Goal: Information Seeking & Learning: Learn about a topic

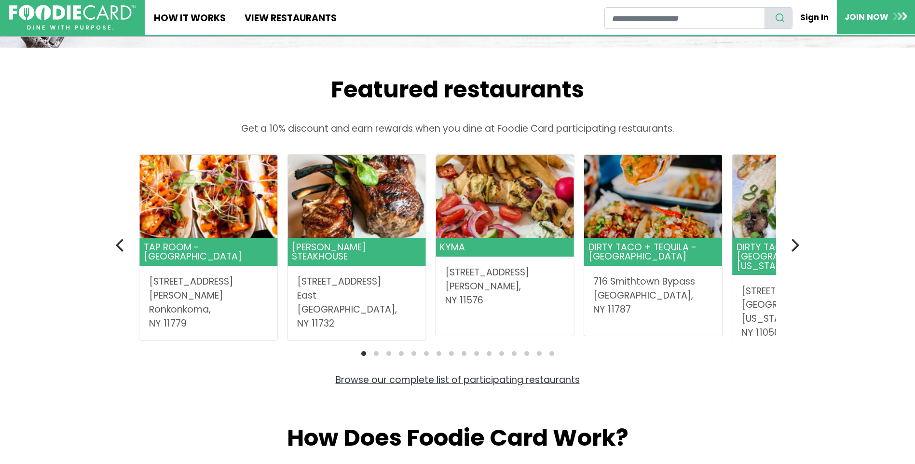
scroll to position [241, 0]
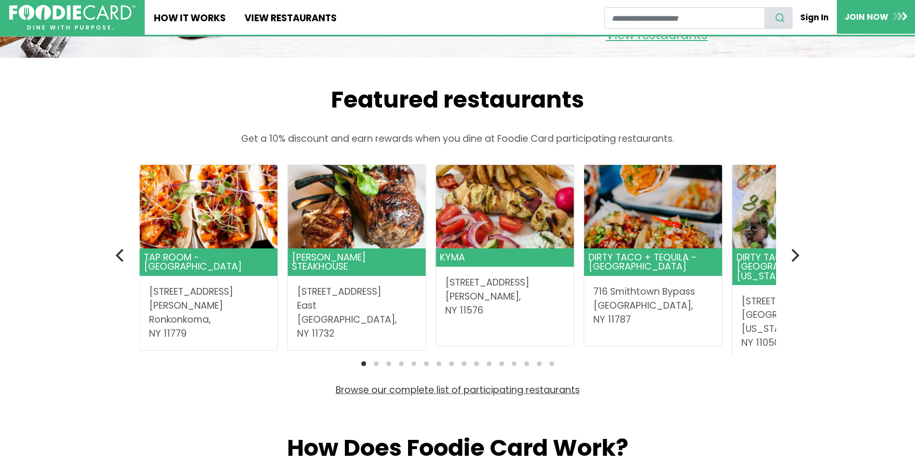
click at [374, 363] on li "Page dot 2" at bounding box center [376, 363] width 5 height 5
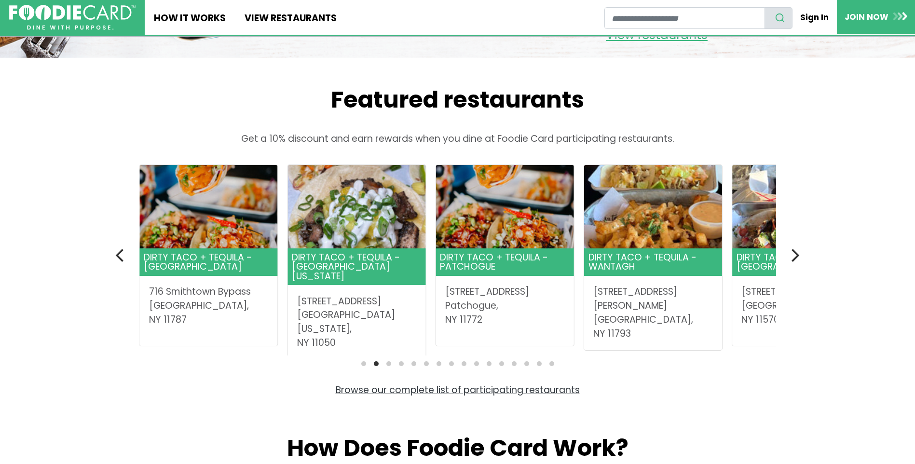
click at [387, 365] on li "Page dot 3" at bounding box center [389, 363] width 5 height 5
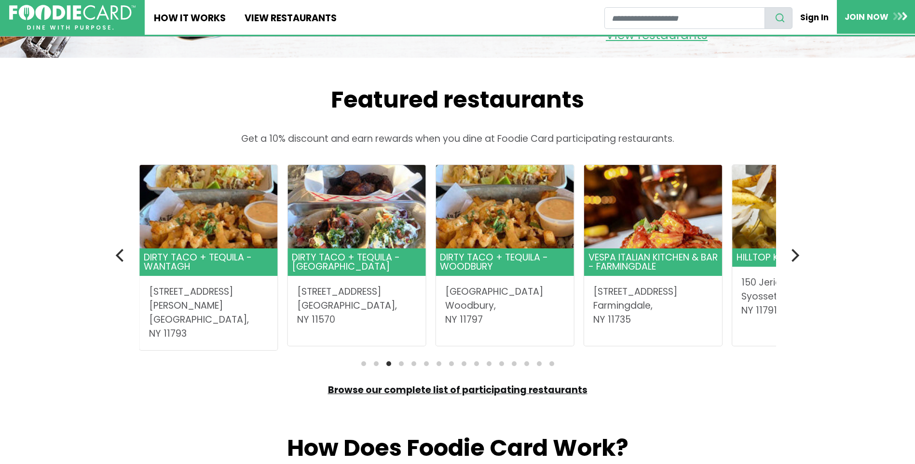
click at [397, 386] on link "Browse our complete list of participating restaurants" at bounding box center [458, 390] width 260 height 13
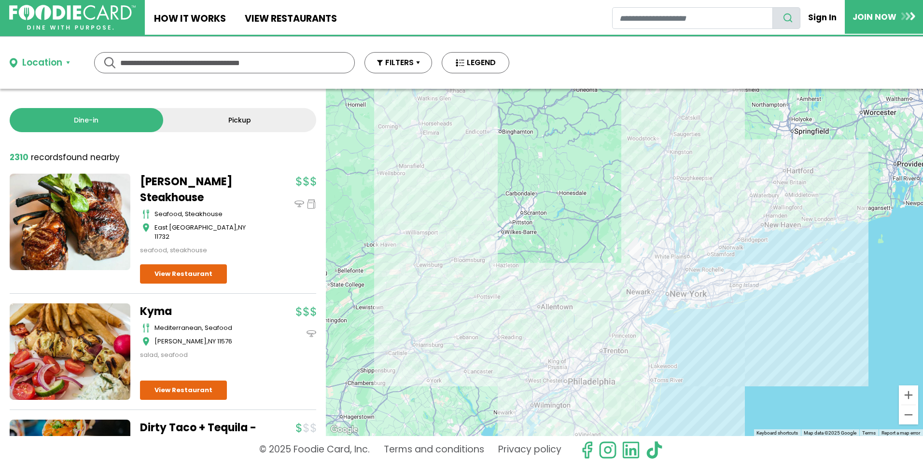
click at [150, 63] on input "text" at bounding box center [224, 63] width 208 height 20
type input "*****"
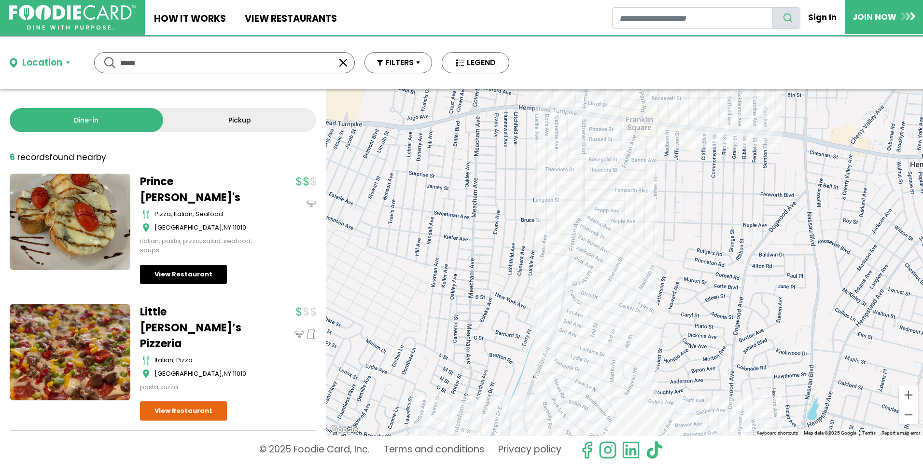
click at [182, 265] on link "View Restaurant" at bounding box center [183, 274] width 87 height 19
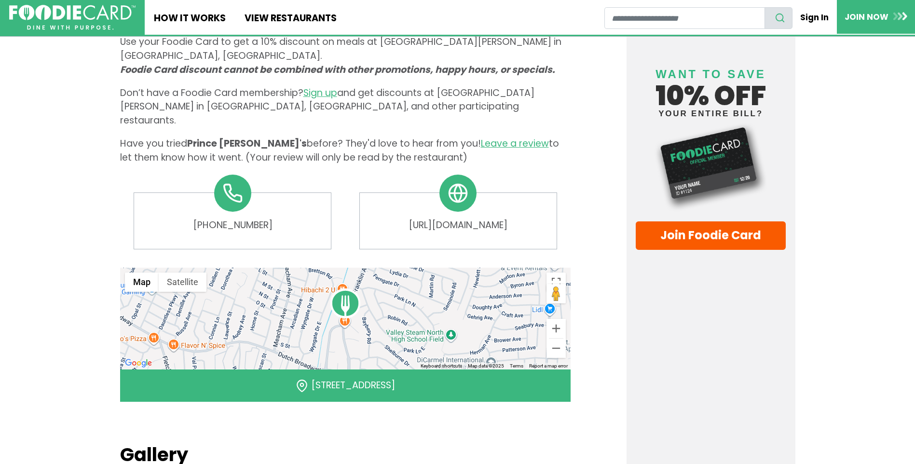
scroll to position [531, 0]
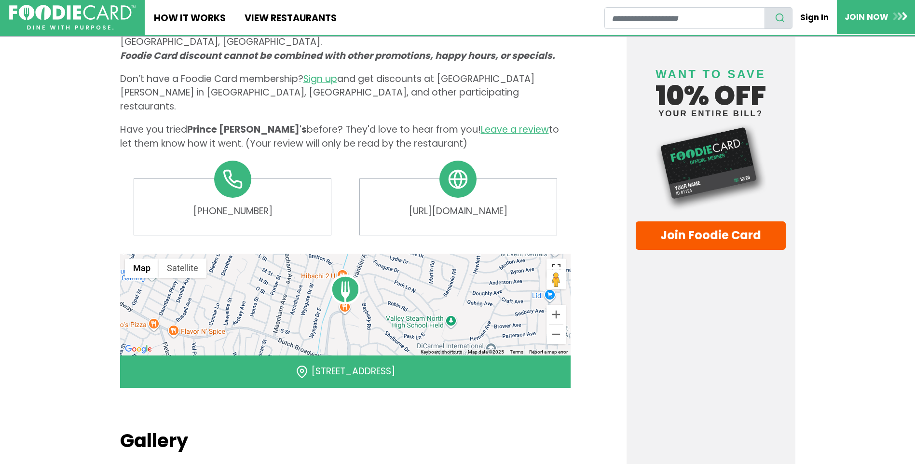
click at [555, 259] on button "Toggle fullscreen view" at bounding box center [556, 268] width 19 height 19
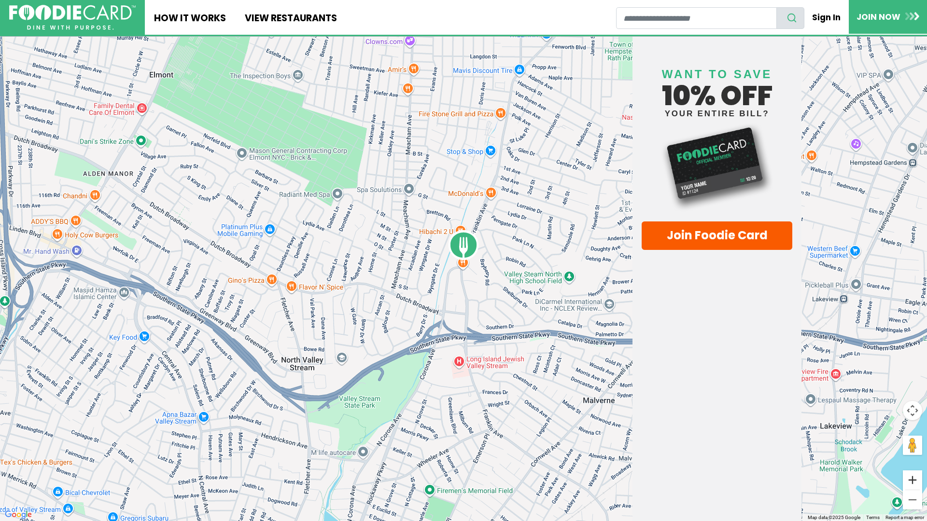
click at [914, 464] on button "Zoom in" at bounding box center [911, 480] width 19 height 19
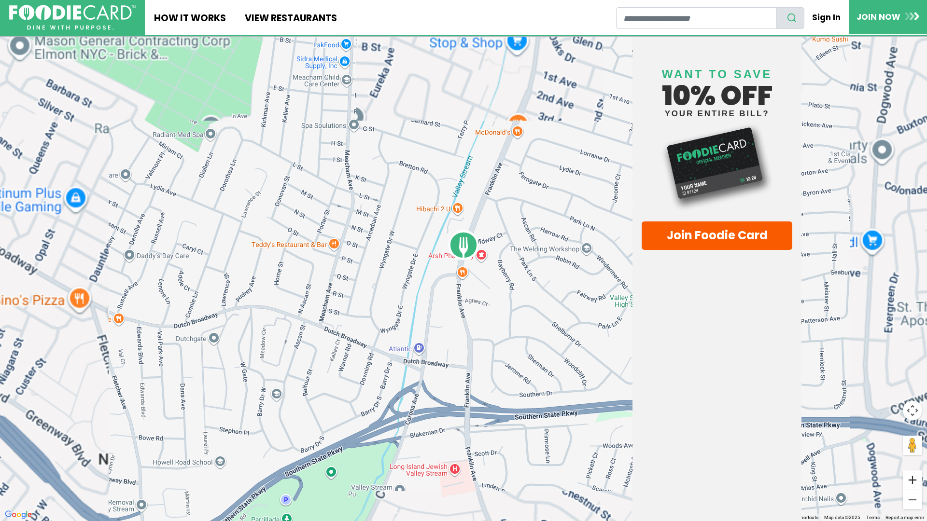
click at [914, 464] on button "Zoom in" at bounding box center [911, 480] width 19 height 19
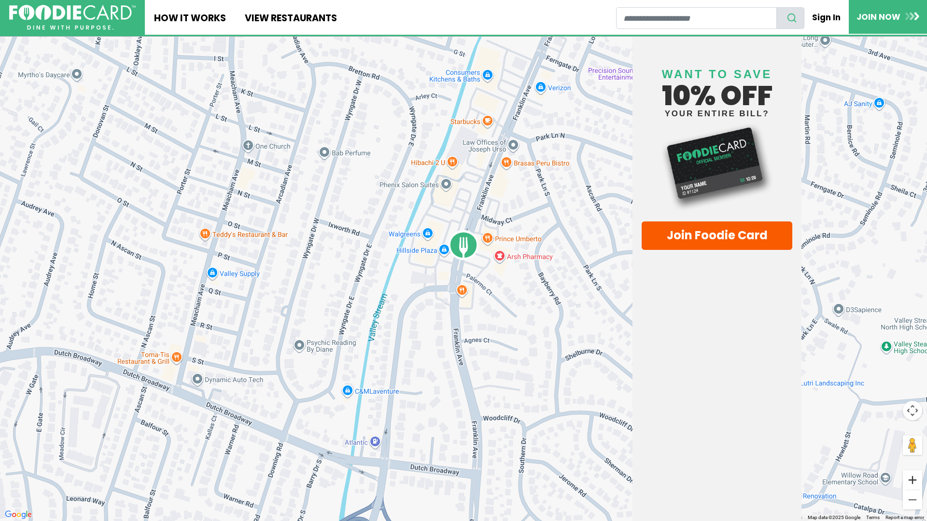
click at [914, 464] on button "Zoom in" at bounding box center [911, 480] width 19 height 19
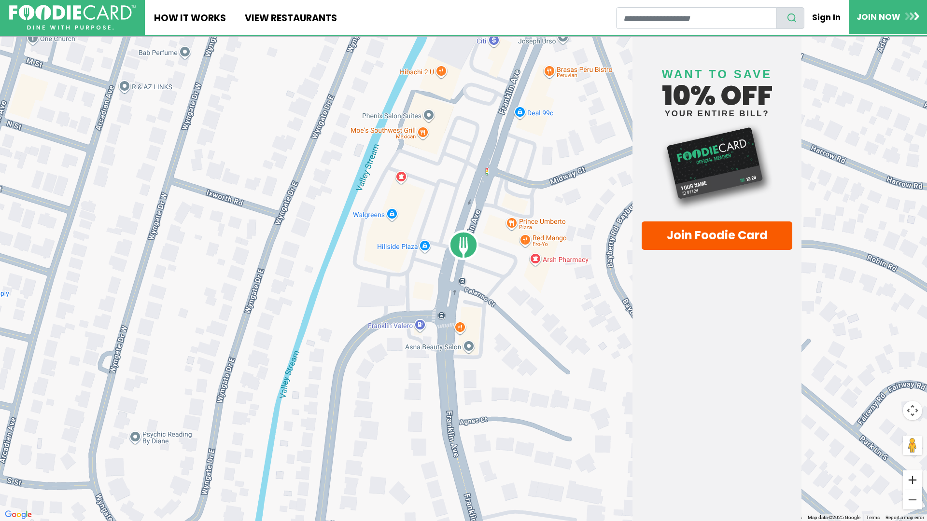
click at [914, 464] on button "Zoom in" at bounding box center [911, 480] width 19 height 19
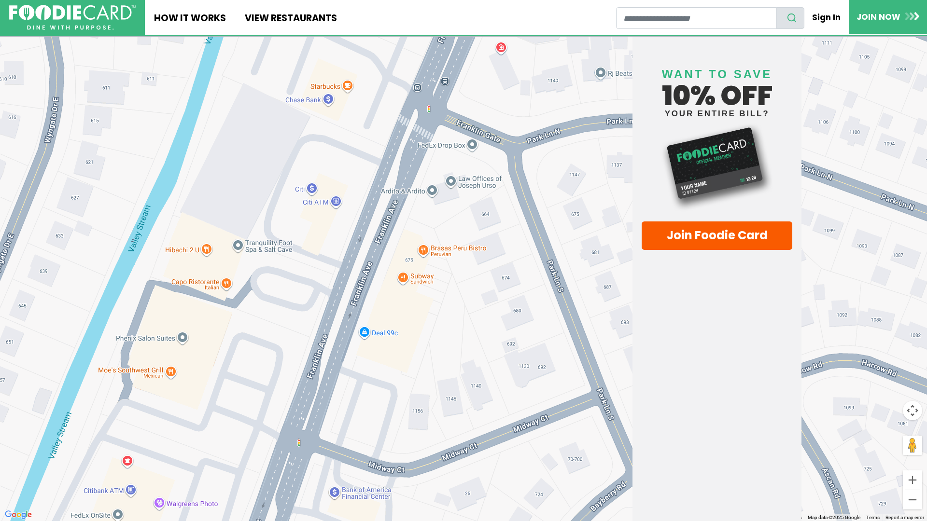
drag, startPoint x: 422, startPoint y: 158, endPoint x: 210, endPoint y: 521, distance: 419.8
click at [210, 464] on div at bounding box center [463, 260] width 927 height 521
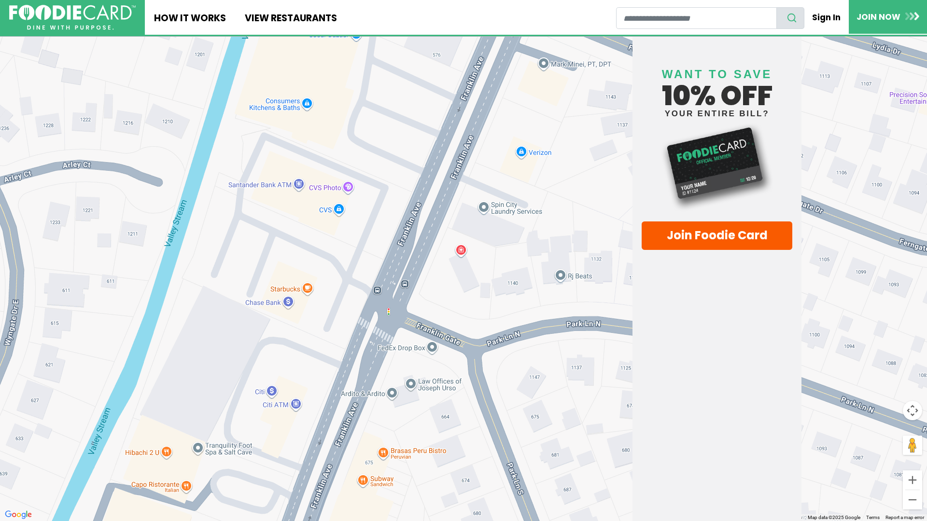
drag, startPoint x: 265, startPoint y: 65, endPoint x: 222, endPoint y: 272, distance: 211.2
click at [222, 272] on div at bounding box center [463, 260] width 927 height 521
